Goal: Find specific page/section: Find specific page/section

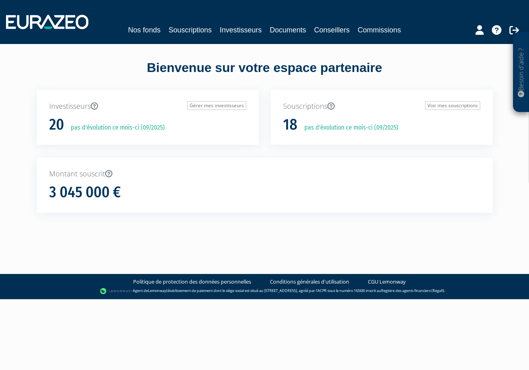
click at [180, 30] on link "Souscriptions" at bounding box center [189, 29] width 43 height 11
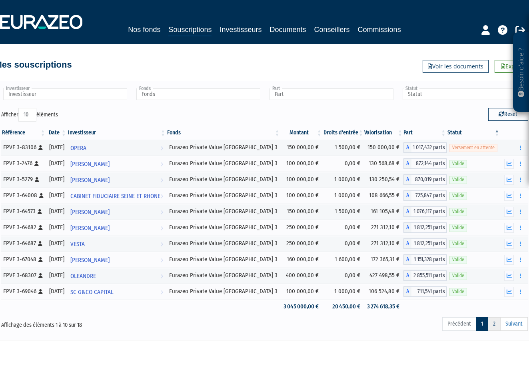
click at [499, 325] on link "2" at bounding box center [494, 324] width 13 height 14
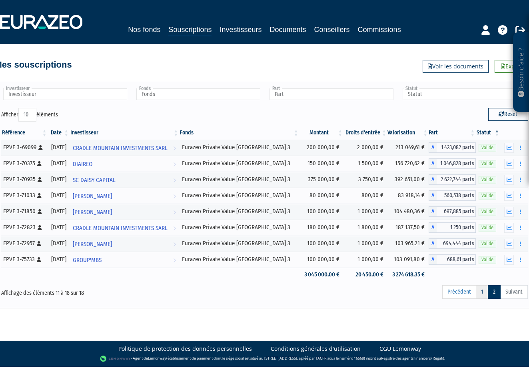
click at [481, 294] on link "1" at bounding box center [482, 292] width 12 height 14
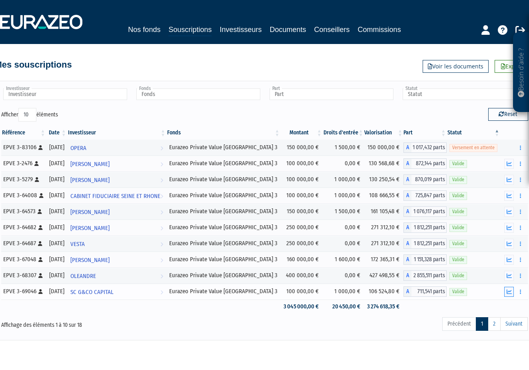
click at [510, 291] on icon "button" at bounding box center [509, 291] width 5 height 5
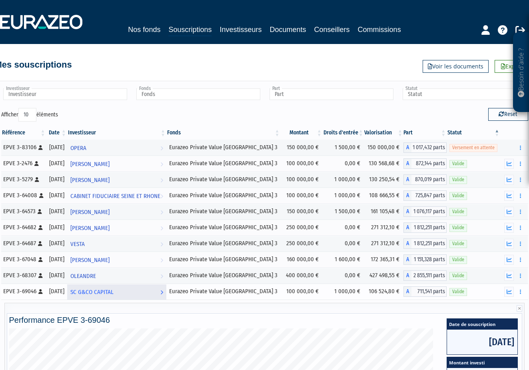
click at [99, 291] on span "SC G&CO CAPITAL" at bounding box center [91, 292] width 43 height 15
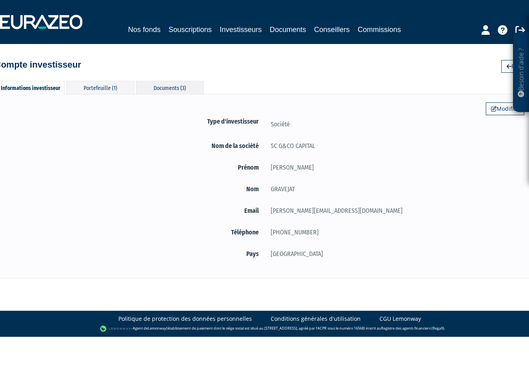
click at [160, 88] on div "Documents (3)" at bounding box center [170, 87] width 68 height 13
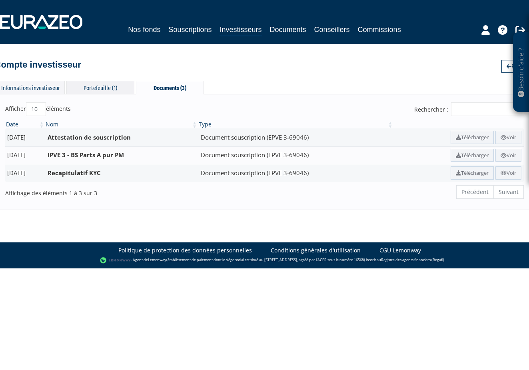
click at [94, 91] on div "Portefeuille (1)" at bounding box center [100, 87] width 68 height 13
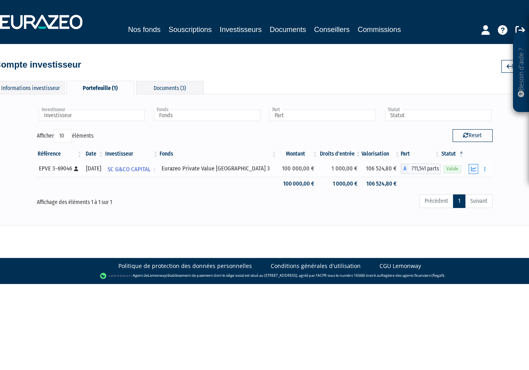
click at [474, 172] on button "button" at bounding box center [474, 169] width 10 height 10
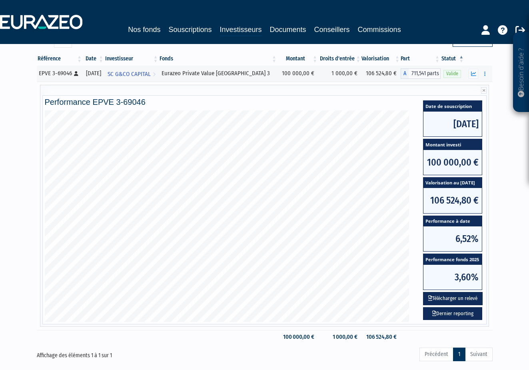
scroll to position [108, 0]
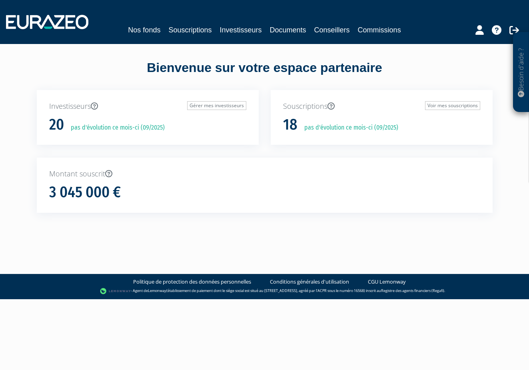
click at [188, 30] on link "Souscriptions" at bounding box center [189, 29] width 43 height 11
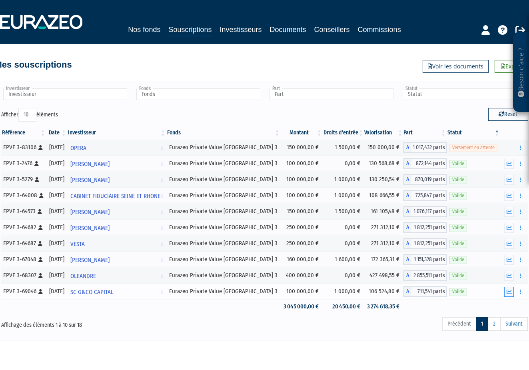
click at [511, 293] on icon "button" at bounding box center [509, 291] width 5 height 5
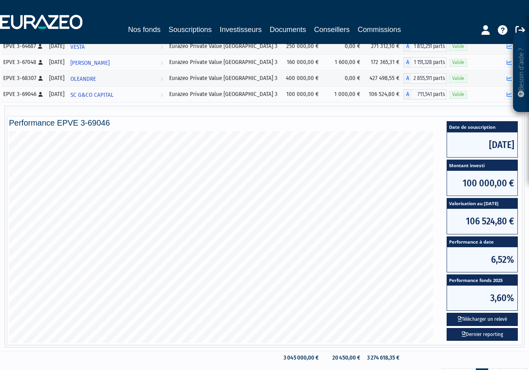
scroll to position [202, 0]
